Goal: Find contact information: Find contact information

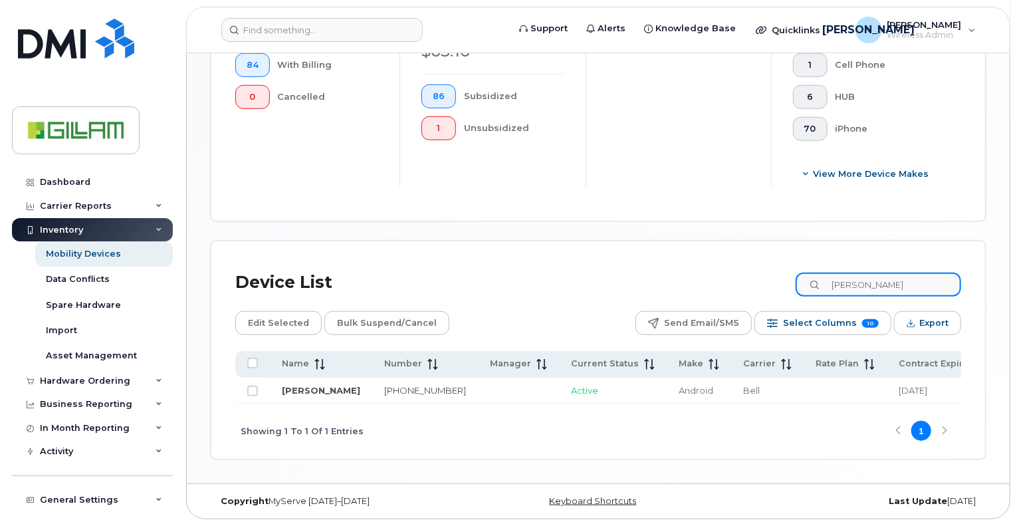
scroll to position [501, 0]
drag, startPoint x: 883, startPoint y: 268, endPoint x: 717, endPoint y: 255, distance: 166.1
click at [717, 265] on div "Device List [PERSON_NAME]" at bounding box center [598, 282] width 726 height 35
type input "tarra"
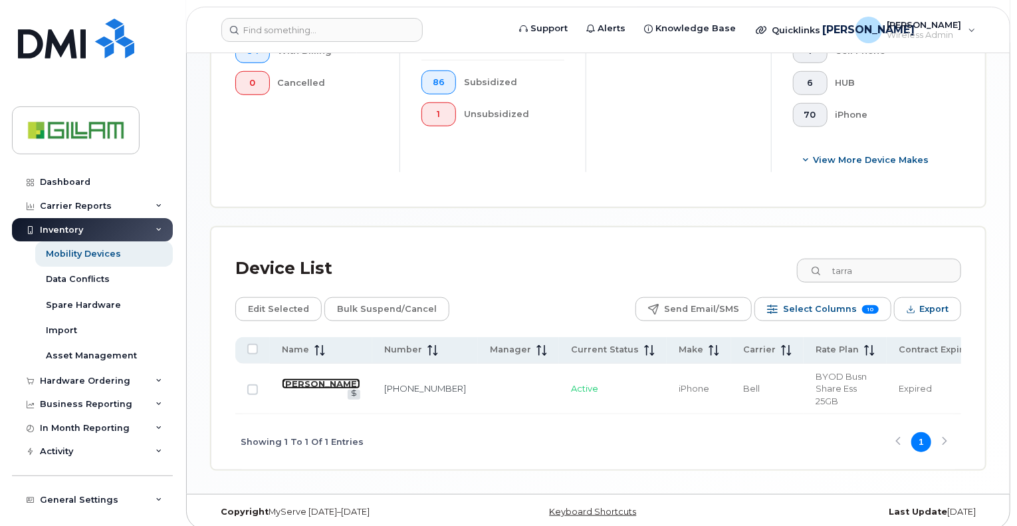
click at [296, 386] on link "[PERSON_NAME]" at bounding box center [321, 383] width 78 height 11
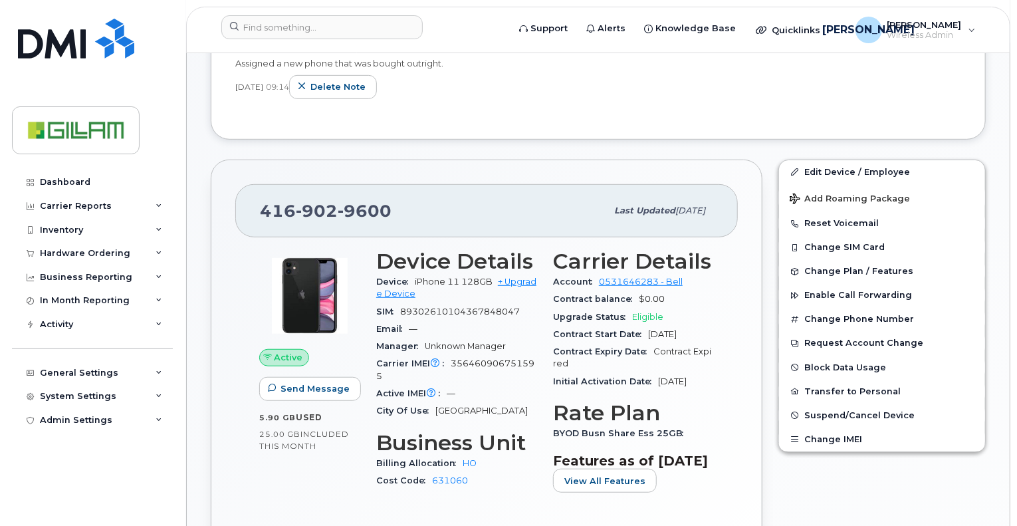
scroll to position [188, 0]
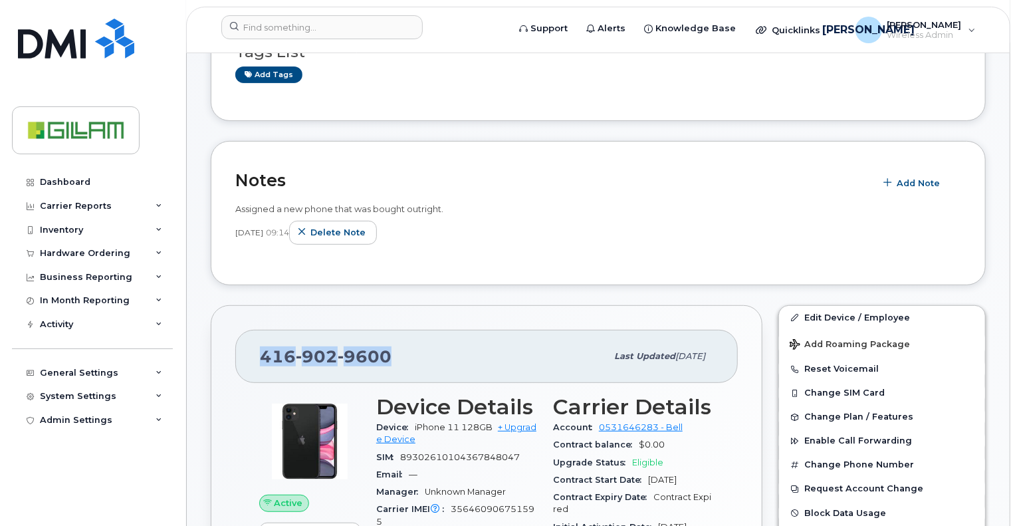
drag, startPoint x: 402, startPoint y: 351, endPoint x: 261, endPoint y: 358, distance: 141.1
click at [261, 358] on div "[PHONE_NUMBER]" at bounding box center [433, 356] width 346 height 28
copy span "[PHONE_NUMBER]"
